Goal: Task Accomplishment & Management: Use online tool/utility

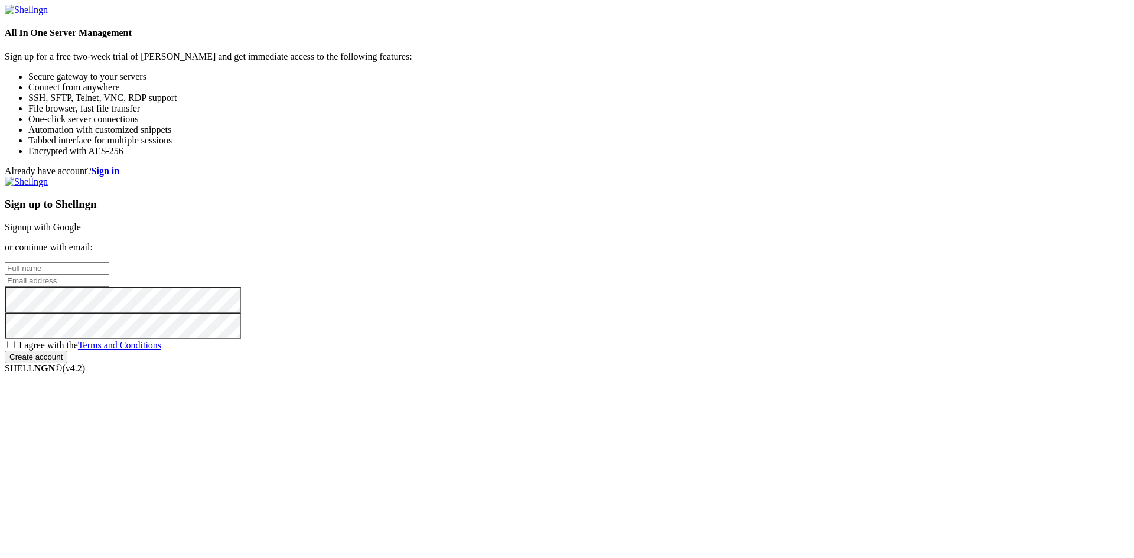
click at [81, 222] on link "Signup with Google" at bounding box center [43, 227] width 76 height 10
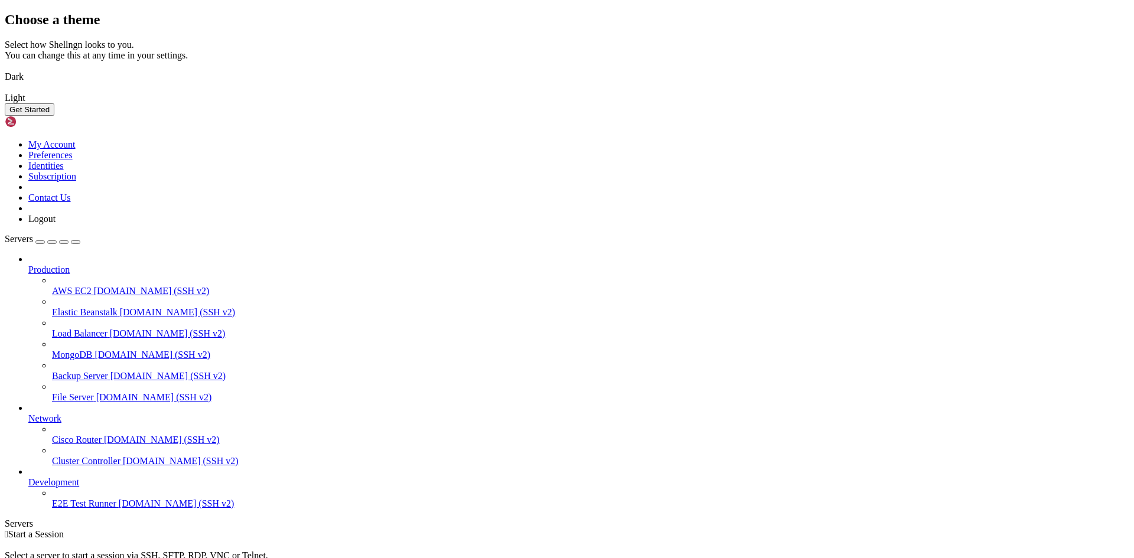
click at [5, 69] on img at bounding box center [5, 69] width 0 height 0
click at [54, 116] on button "Get Started" at bounding box center [30, 109] width 50 height 12
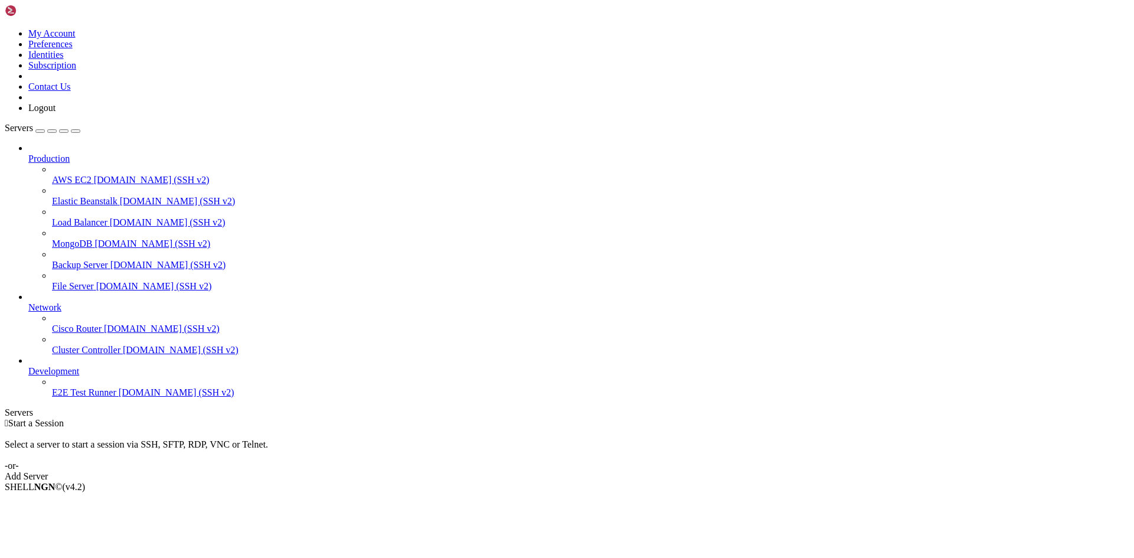
click at [40, 131] on div "button" at bounding box center [40, 131] width 0 height 0
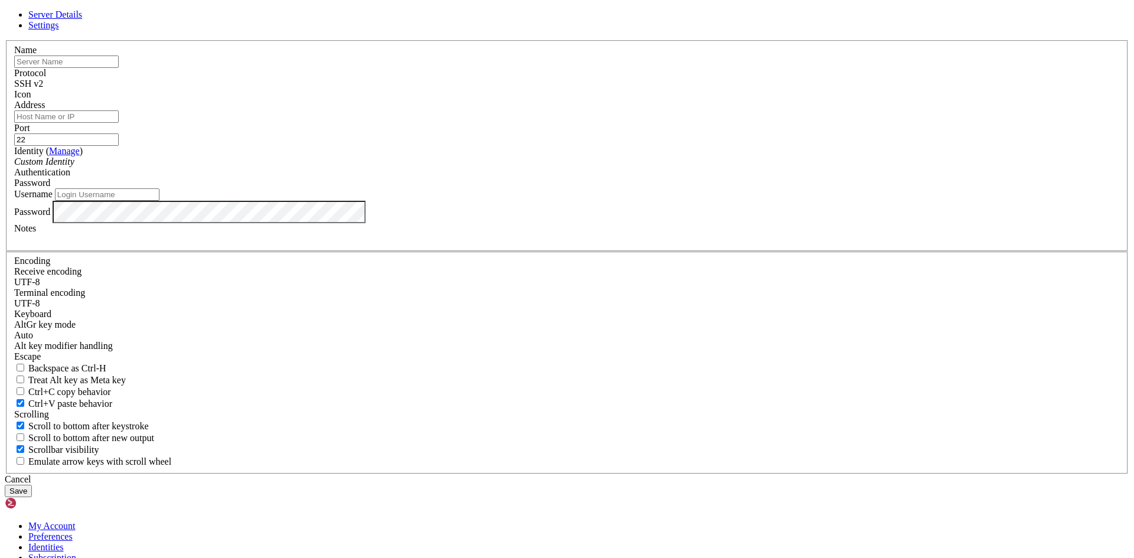
click at [119, 68] on input "text" at bounding box center [66, 62] width 105 height 12
type input "ServerNube"
click at [119, 123] on input "Address" at bounding box center [66, 116] width 105 height 12
paste input "[TECHNICAL_ID]"
type input "[TECHNICAL_ID]"
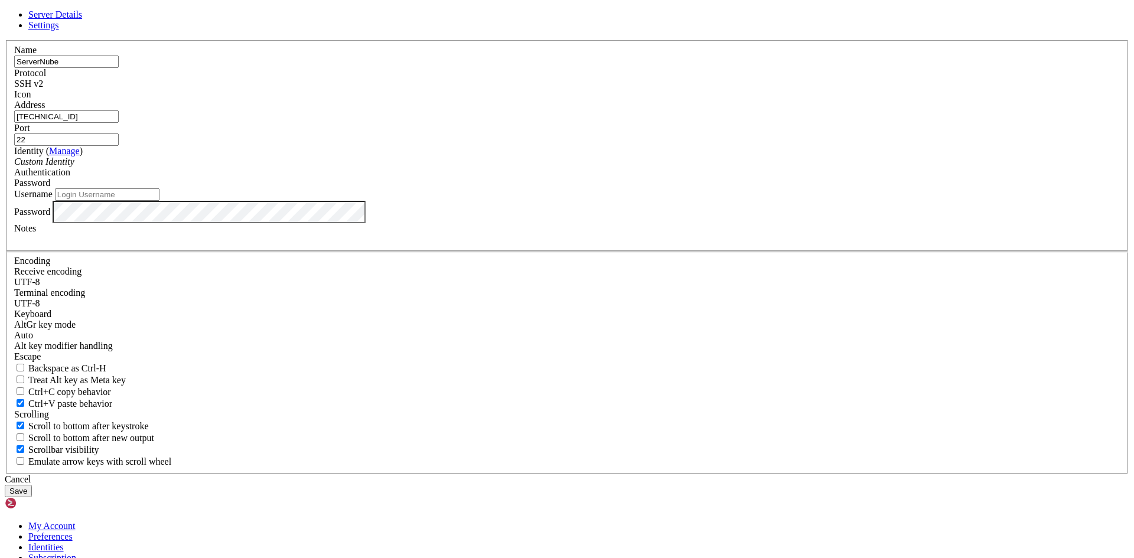
click at [159, 201] on input "Username" at bounding box center [107, 194] width 105 height 12
type input "azure123"
click at [32, 485] on button "Save" at bounding box center [18, 491] width 27 height 12
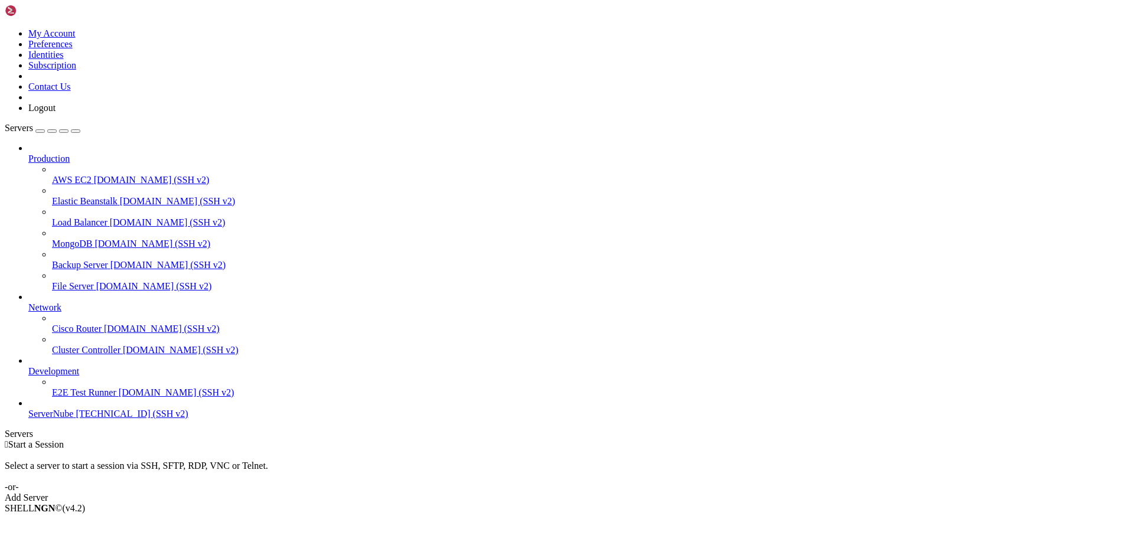
click at [73, 419] on span "ServerNube" at bounding box center [50, 414] width 45 height 10
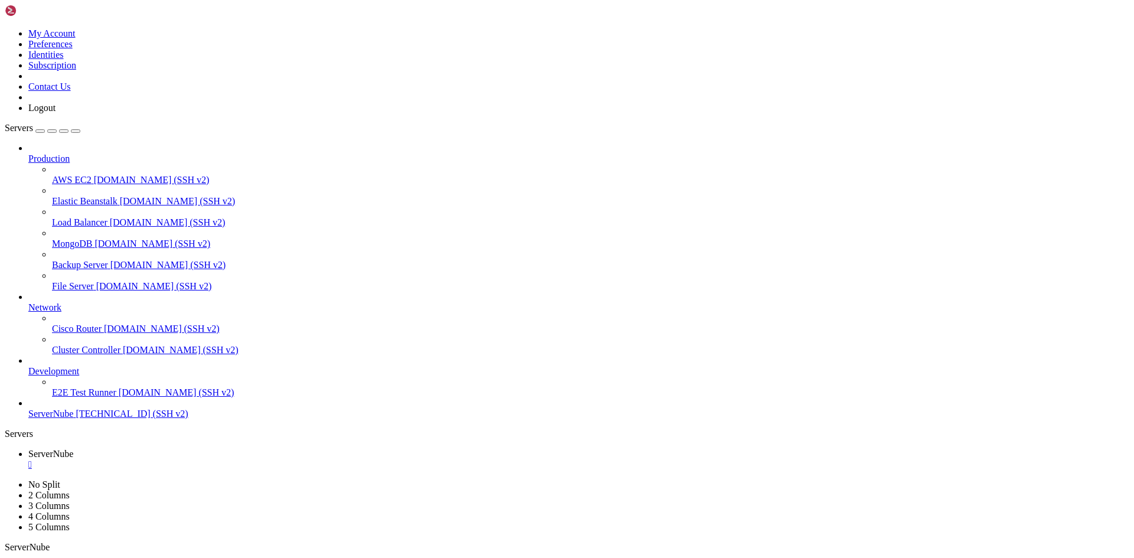
click at [40, 131] on div "button" at bounding box center [40, 131] width 0 height 0
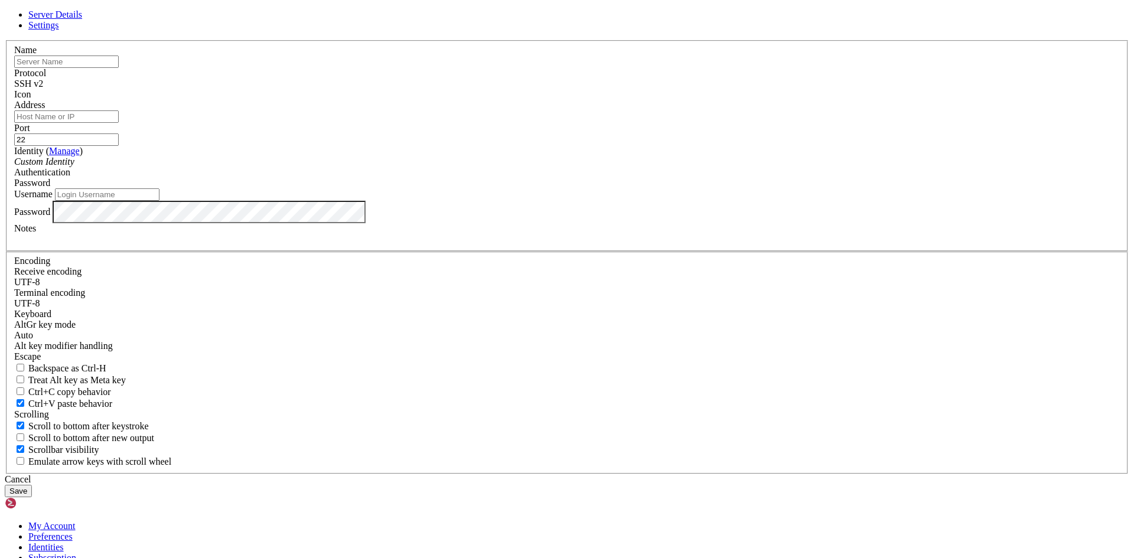
click at [119, 123] on input "Address" at bounding box center [66, 116] width 105 height 12
paste input "[TECHNICAL_ID]"
type input "[TECHNICAL_ID]"
click at [119, 68] on input "text" at bounding box center [66, 62] width 105 height 12
type input "ServerNube2"
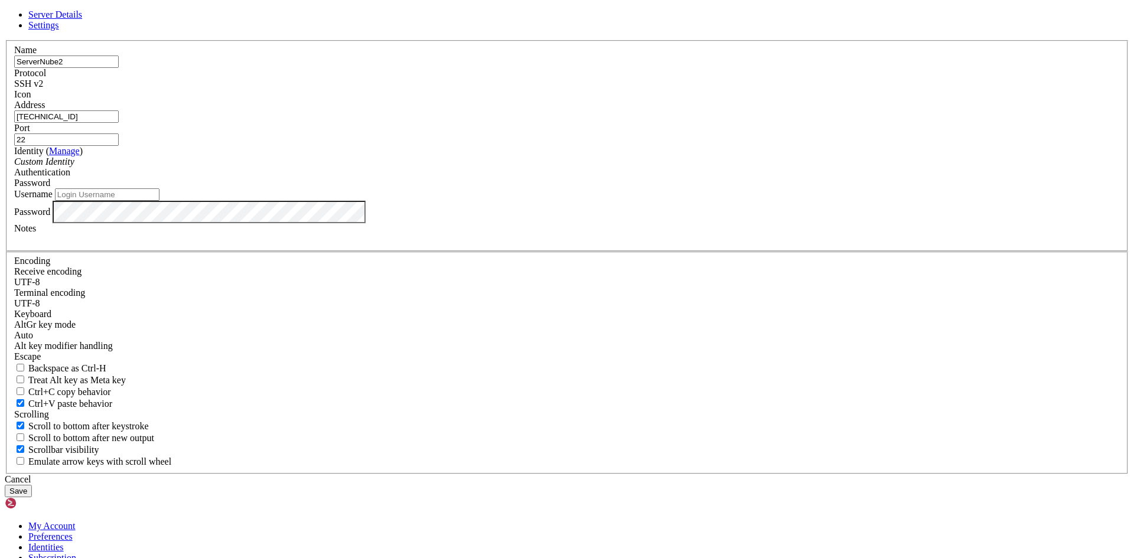
click at [159, 201] on input "Username" at bounding box center [107, 194] width 105 height 12
type input "azure123"
click at [32, 485] on button "Save" at bounding box center [18, 491] width 27 height 12
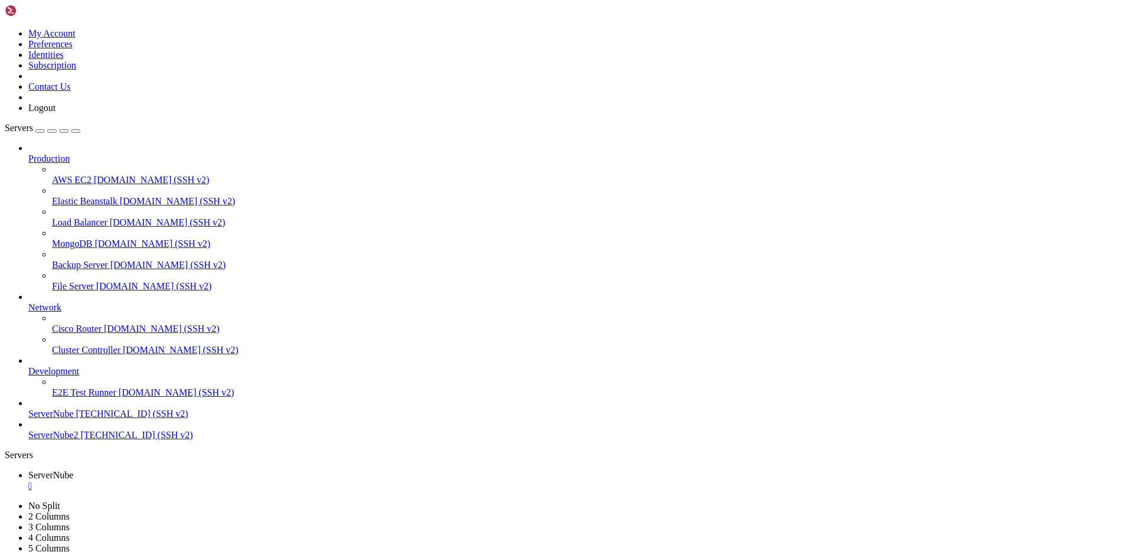
click at [80, 440] on span "[TECHNICAL_ID] (SSH v2)" at bounding box center [136, 435] width 112 height 10
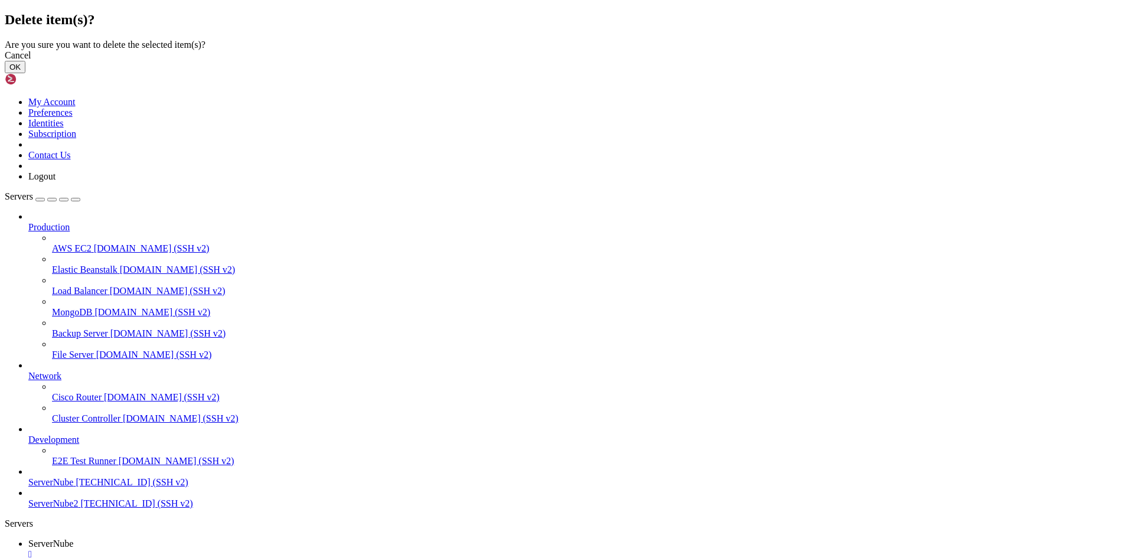
click at [25, 73] on button "OK" at bounding box center [15, 67] width 21 height 12
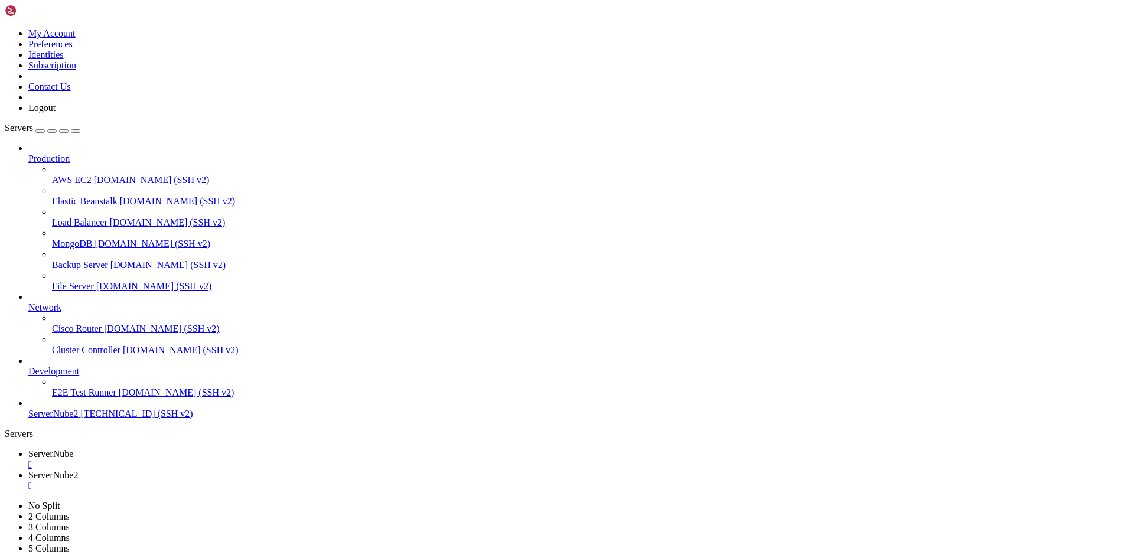
click at [78, 419] on span "ServerNube2" at bounding box center [53, 414] width 50 height 10
click at [312, 481] on div "" at bounding box center [578, 486] width 1101 height 11
click at [313, 481] on div "" at bounding box center [578, 486] width 1101 height 11
click at [223, 460] on div "" at bounding box center [578, 465] width 1101 height 11
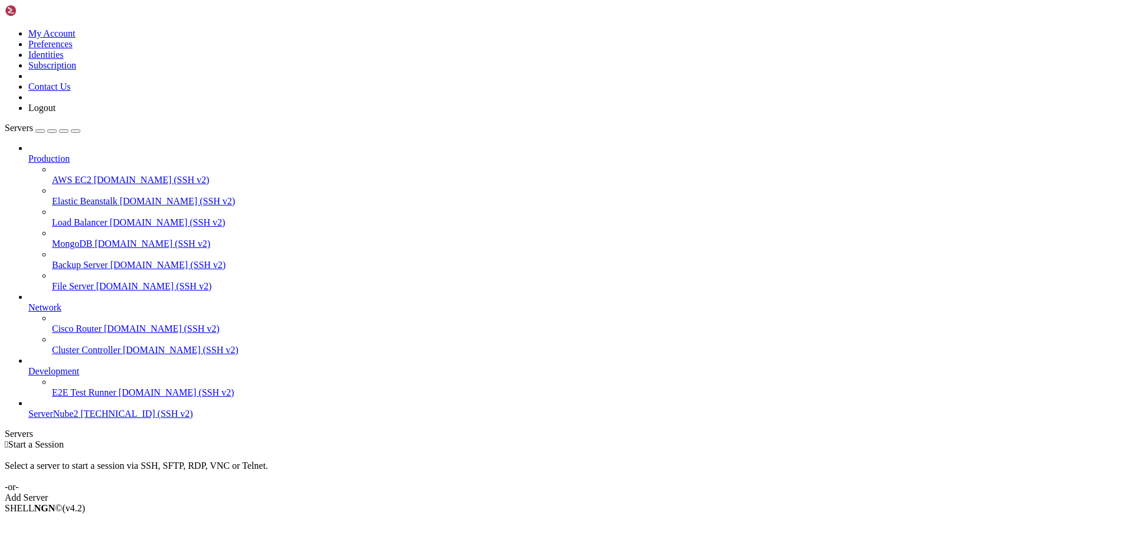
click at [86, 419] on link "ServerNube2 [TECHNICAL_ID] (SSH v2)" at bounding box center [578, 414] width 1101 height 11
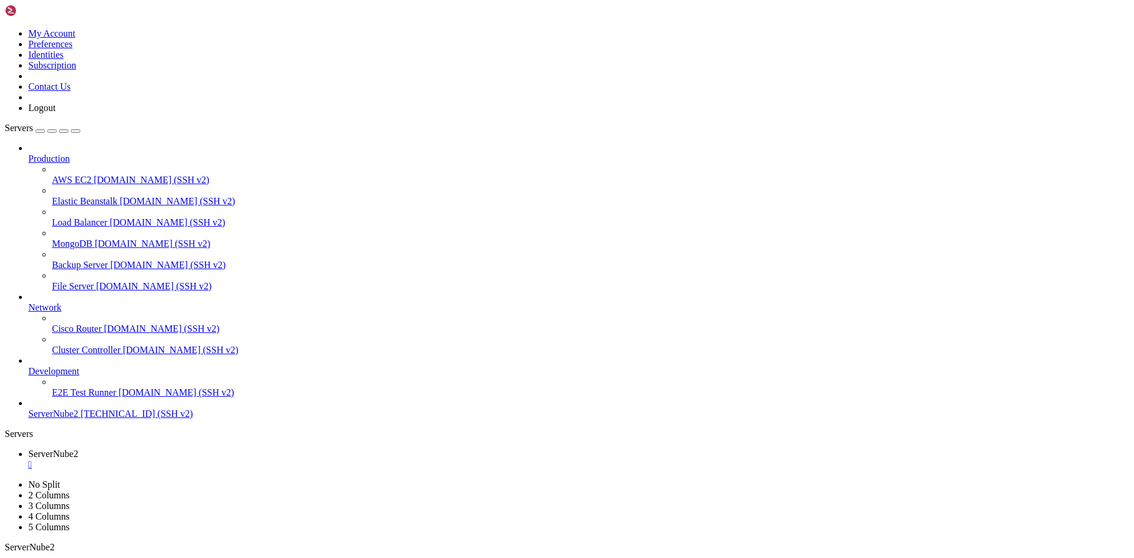
click at [320, 481] on div "" at bounding box center [578, 486] width 1101 height 11
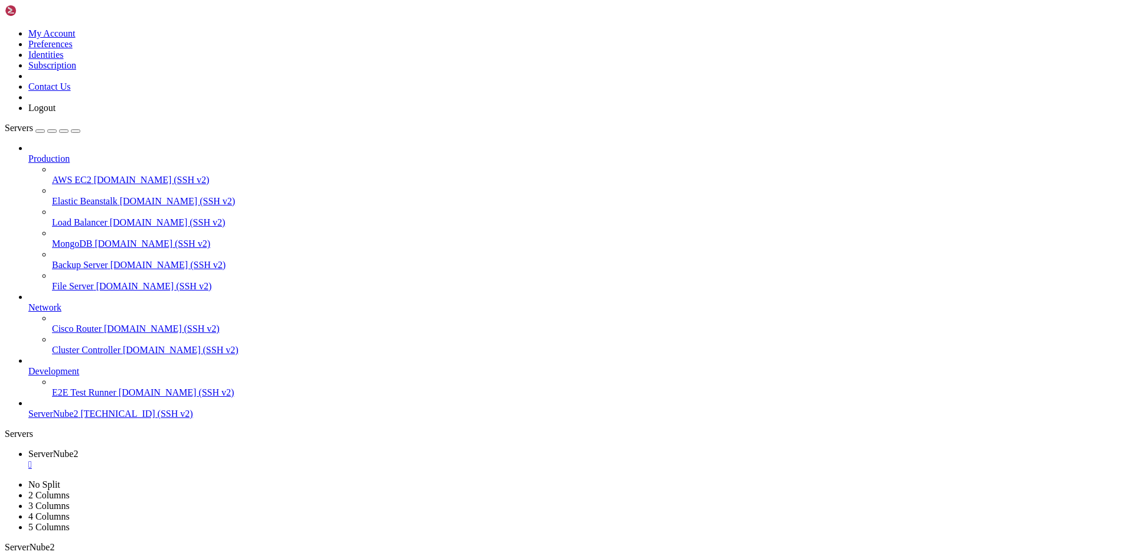
click at [78, 419] on span "ServerNube2" at bounding box center [53, 414] width 50 height 10
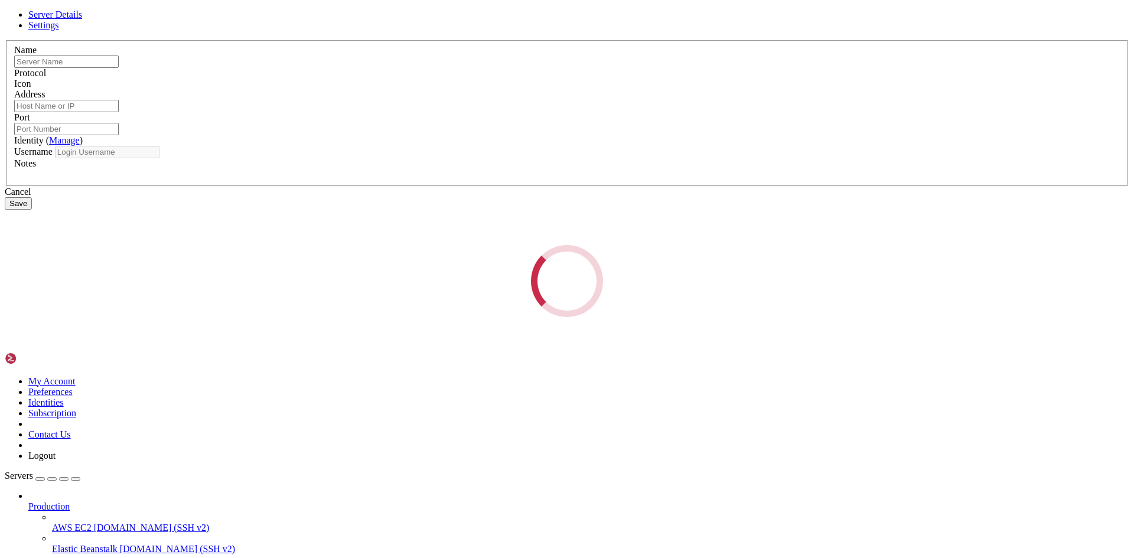
type input "ServerNube2"
type input "[TECHNICAL_ID]"
type input "22"
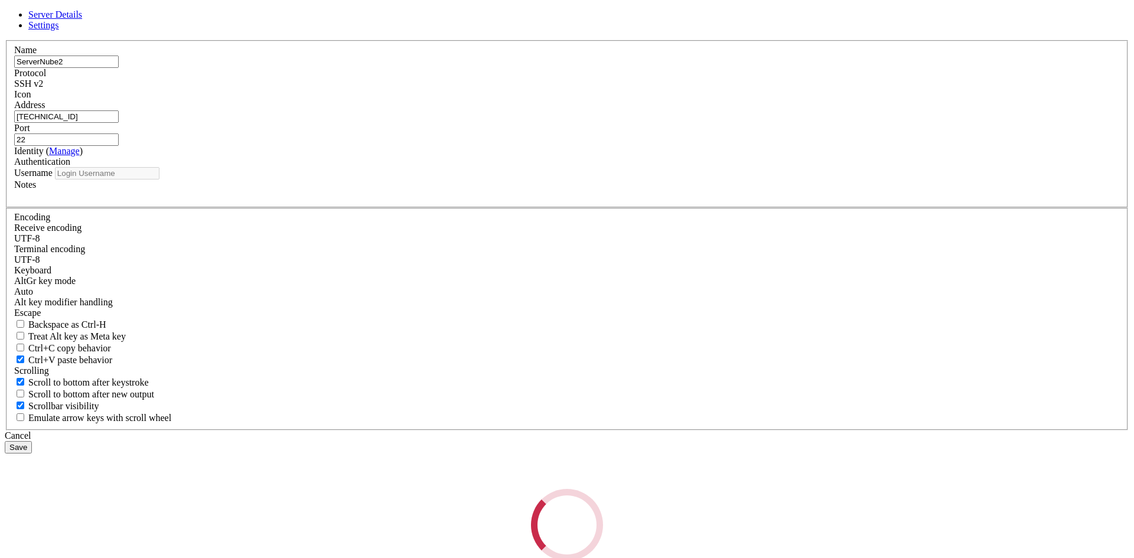
type input "azure123"
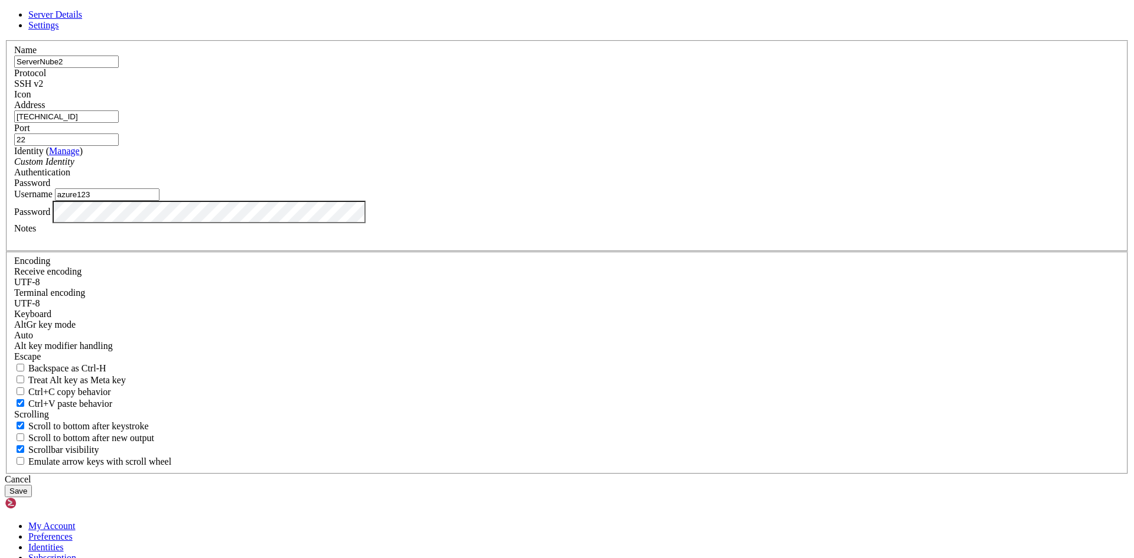
click at [273, 326] on div "Server Details Settings Name ServerNube2 Protocol SSH v2 Icon" at bounding box center [567, 253] width 1125 height 488
click at [32, 485] on button "Save" at bounding box center [18, 491] width 27 height 12
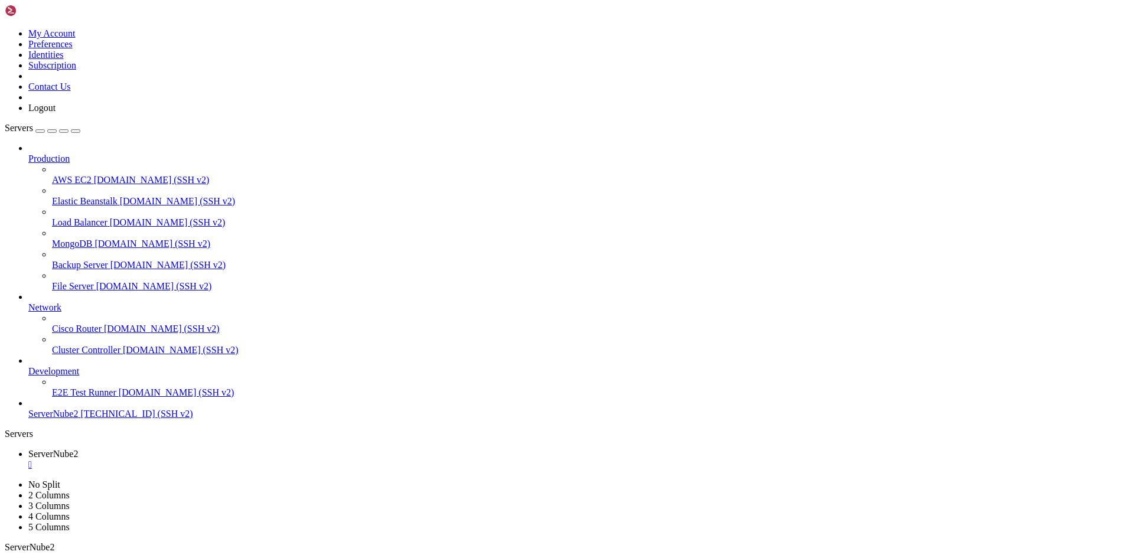
click at [72, 419] on span "ServerNube2" at bounding box center [53, 414] width 50 height 10
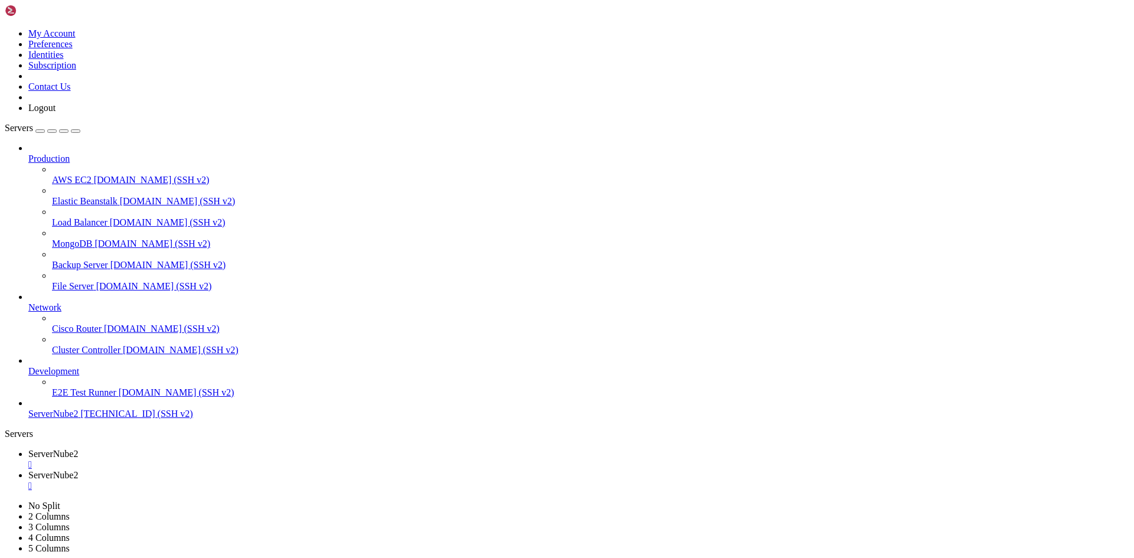
click at [229, 460] on div "" at bounding box center [578, 465] width 1101 height 11
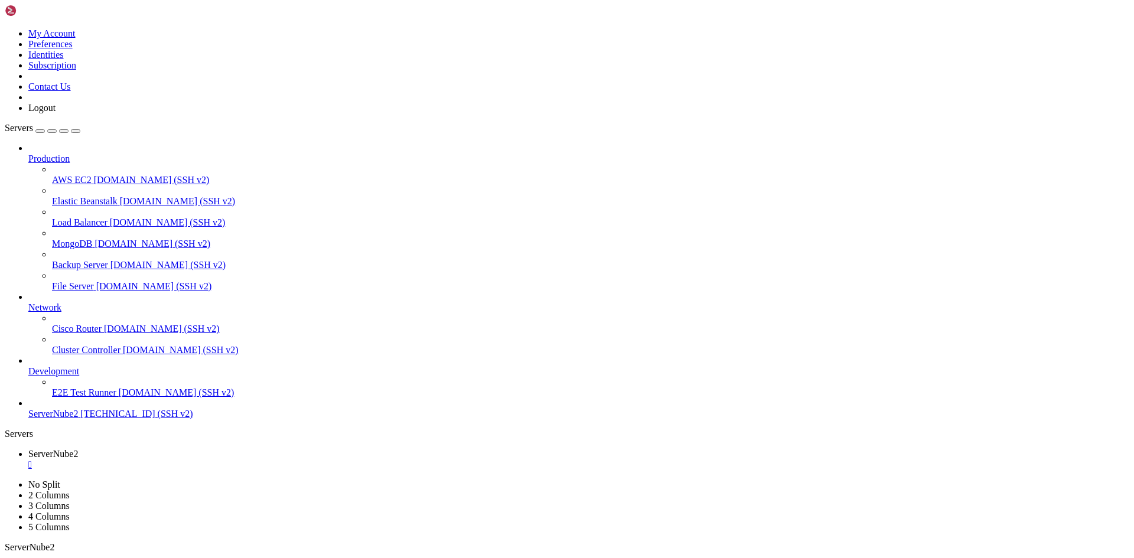
click at [227, 460] on div "" at bounding box center [578, 465] width 1101 height 11
